Goal: Task Accomplishment & Management: Complete application form

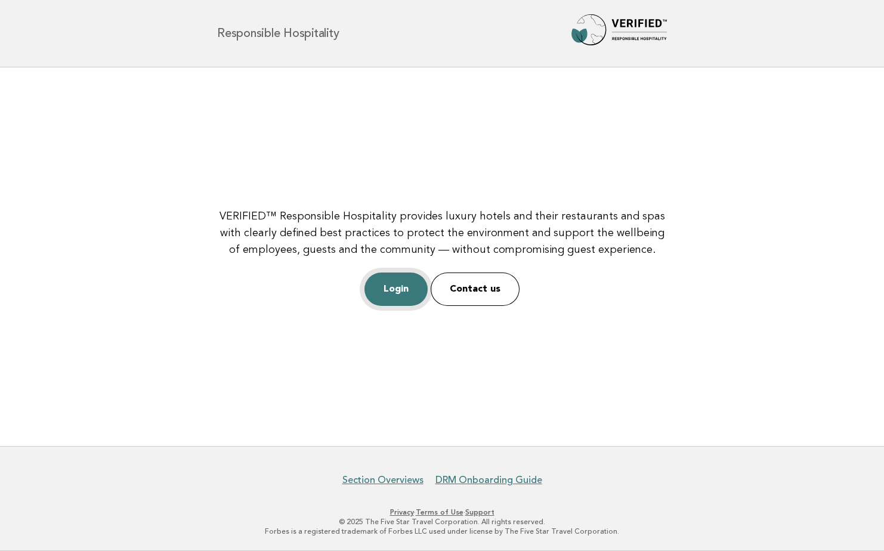
click at [411, 289] on link "Login" at bounding box center [395, 289] width 63 height 33
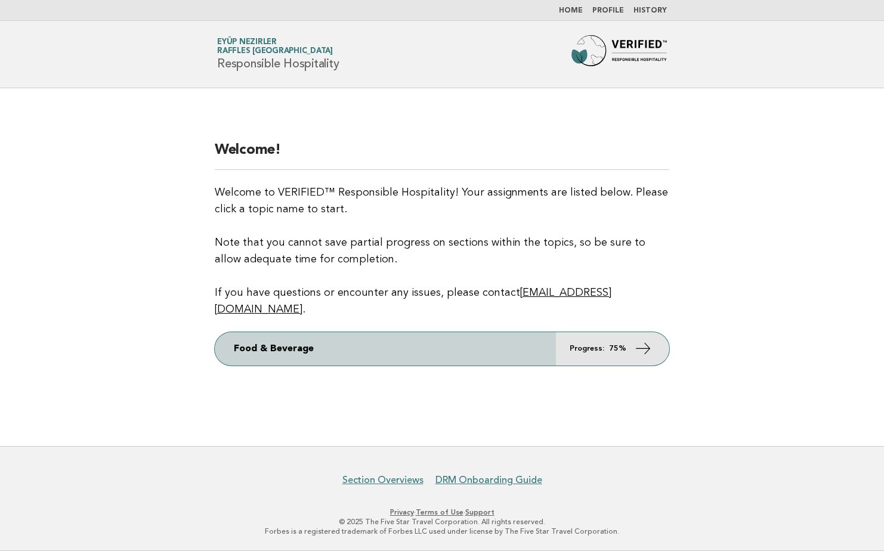
click at [578, 348] on link "Food & Beverage Progress: 75%" at bounding box center [442, 348] width 454 height 33
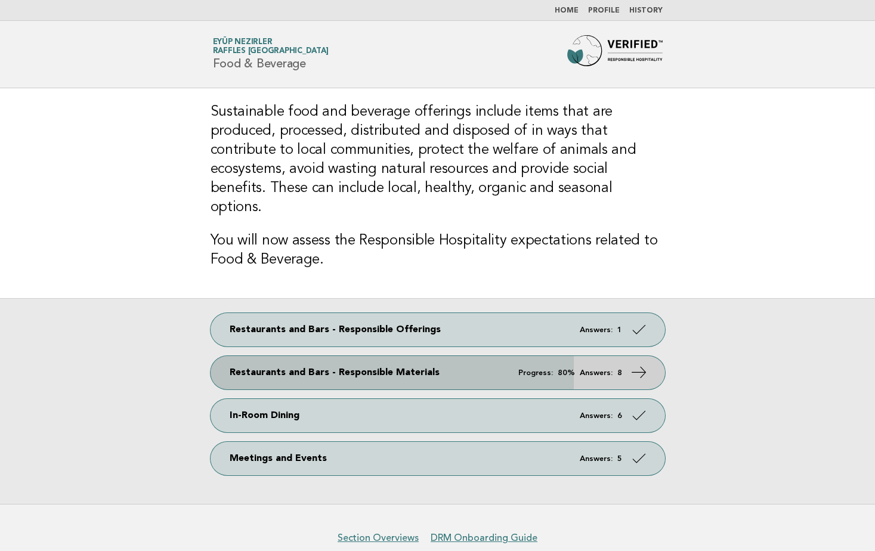
click at [404, 356] on link "Restaurants and Bars - Responsible Materials Progress: 80% Answers: 8" at bounding box center [438, 372] width 454 height 33
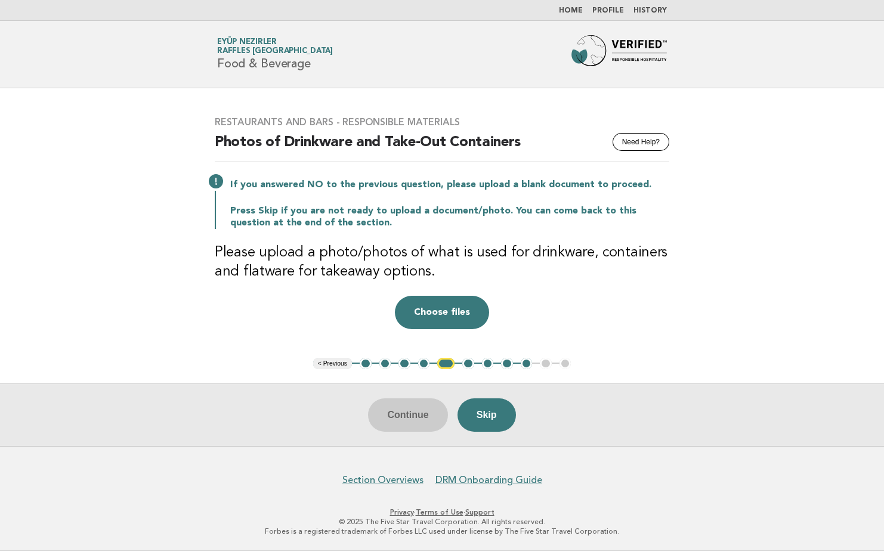
click at [425, 363] on button "4" at bounding box center [424, 364] width 12 height 12
